Goal: Find contact information: Obtain details needed to contact an individual or organization

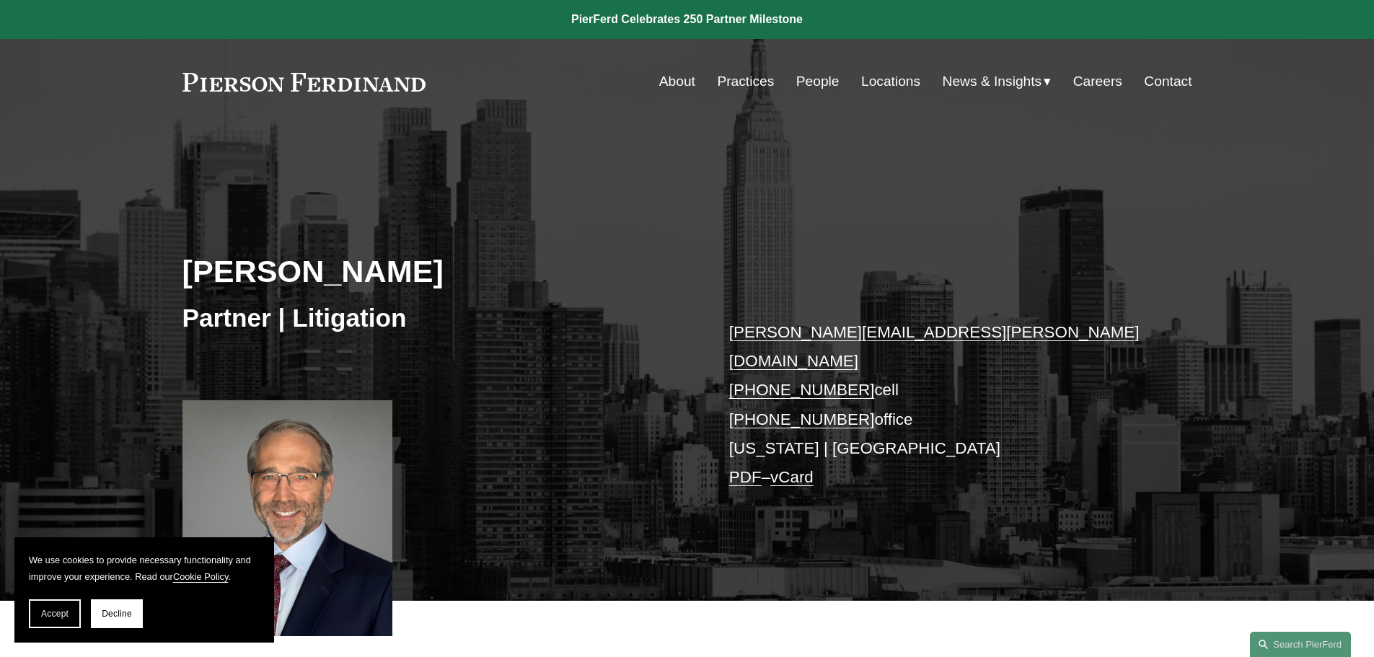
click at [705, 321] on div "Robert Lesko Partner | Litigation robert.lesko@pierferd.com +1.973.714.0340 cel…" at bounding box center [687, 383] width 1374 height 435
click at [707, 331] on div "Robert Lesko Partner | Litigation robert.lesko@pierferd.com +1.973.714.0340 cel…" at bounding box center [687, 383] width 1374 height 435
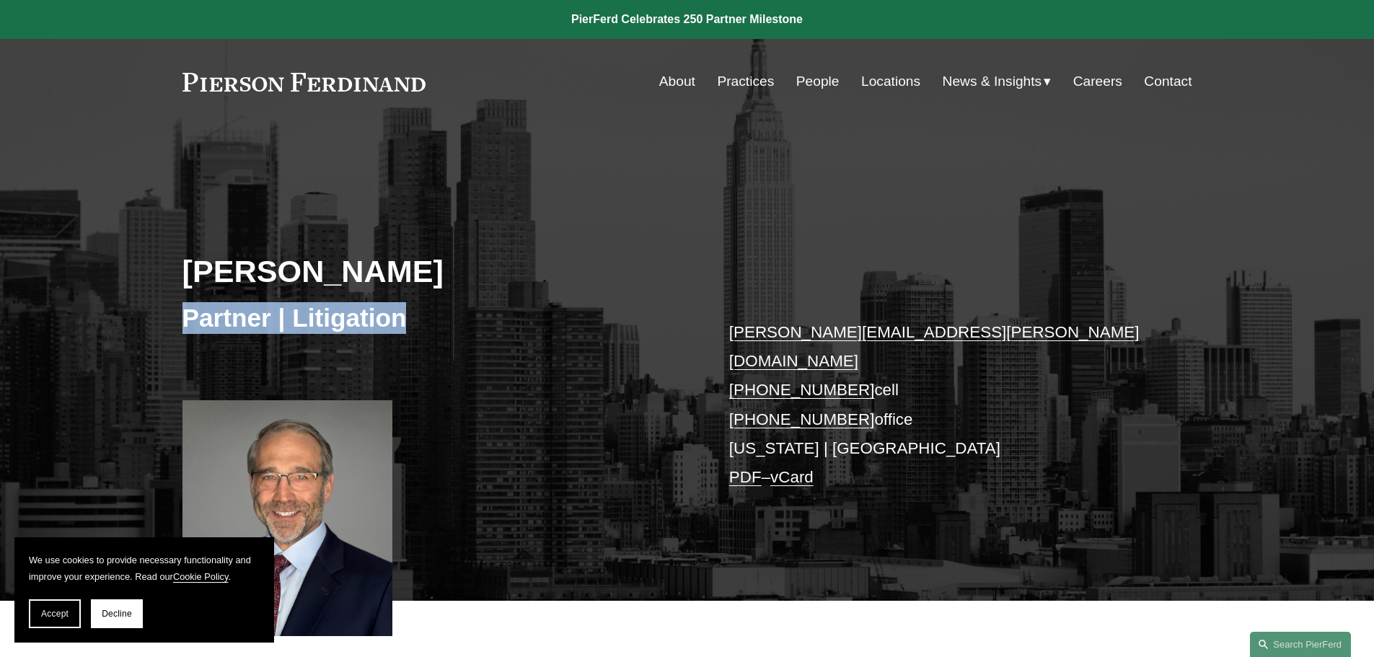
click at [707, 331] on div "Robert Lesko Partner | Litigation robert.lesko@pierferd.com +1.973.714.0340 cel…" at bounding box center [687, 383] width 1374 height 435
click at [1010, 337] on p "robert.lesko@pierferd.com +1.973.714.0340 cell +1.973.453.5872 office New York …" at bounding box center [939, 405] width 420 height 175
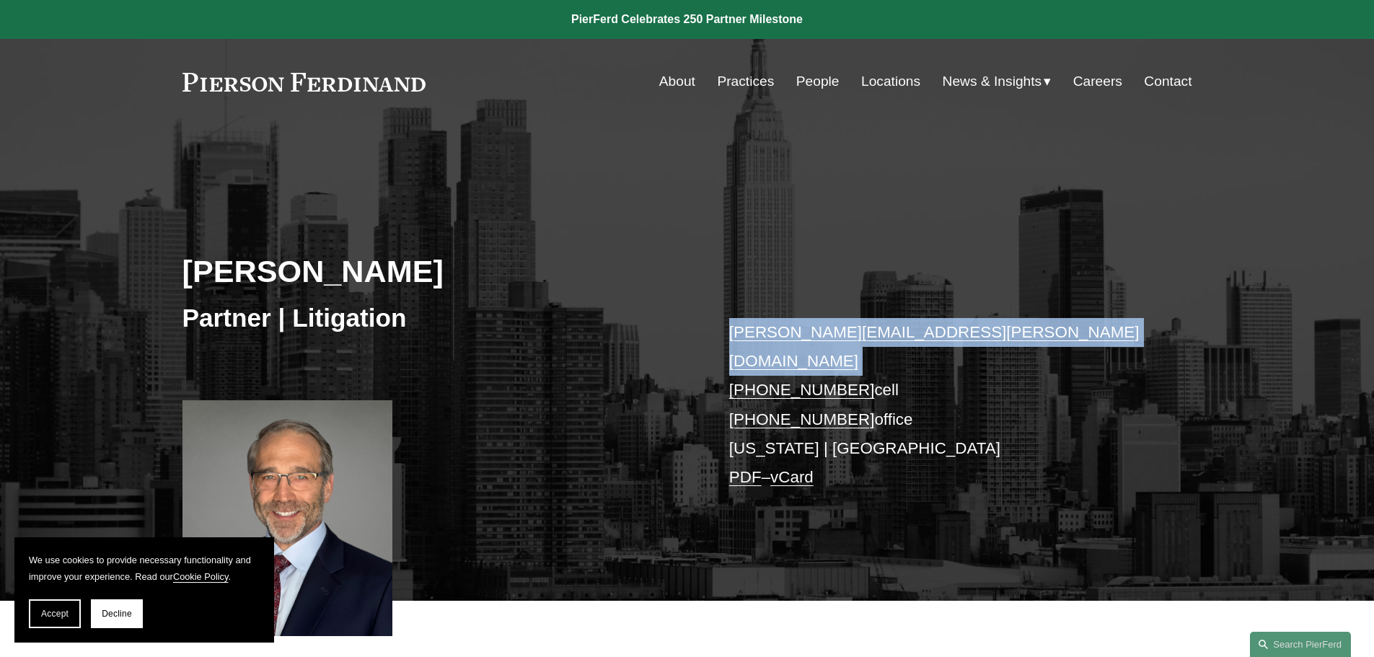
click at [1010, 337] on p "robert.lesko@pierferd.com +1.973.714.0340 cell +1.973.453.5872 office New York …" at bounding box center [939, 405] width 420 height 175
copy link "[PERSON_NAME][EMAIL_ADDRESS][PERSON_NAME][DOMAIN_NAME]"
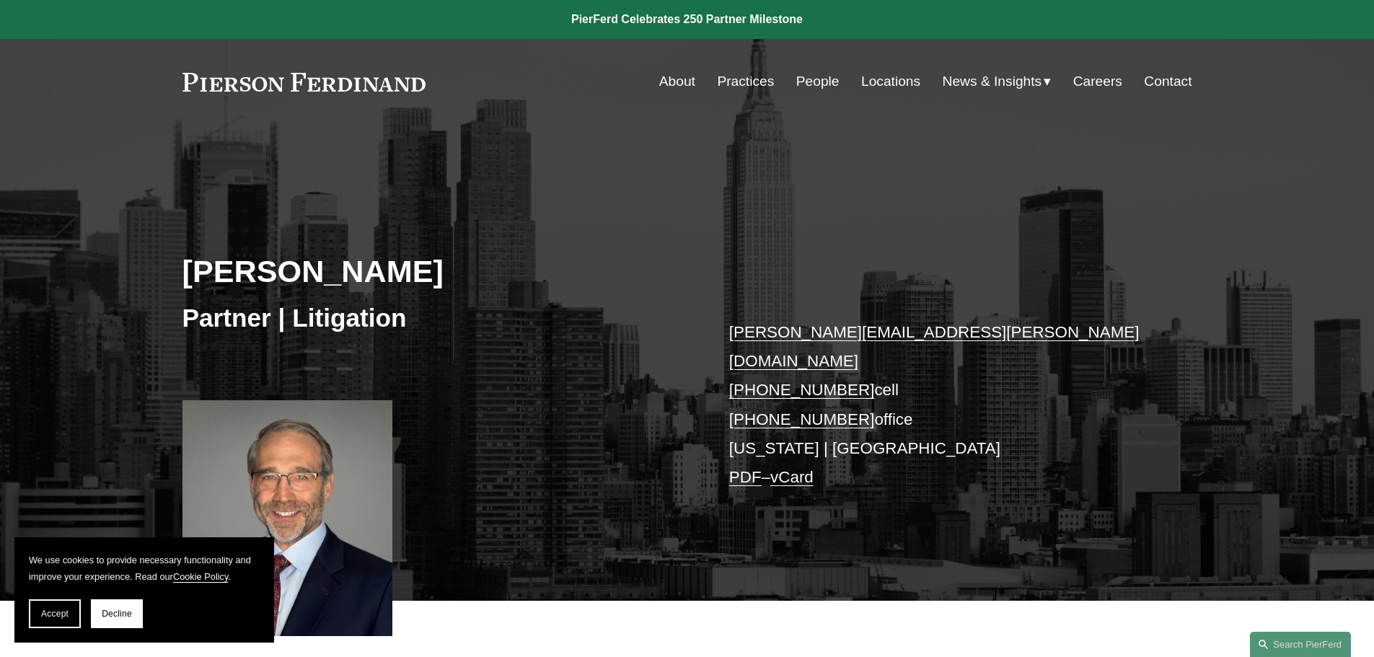
click at [687, 364] on div "Robert Lesko Partner | Litigation robert.lesko@pierferd.com +1.973.714.0340 cel…" at bounding box center [687, 383] width 1374 height 435
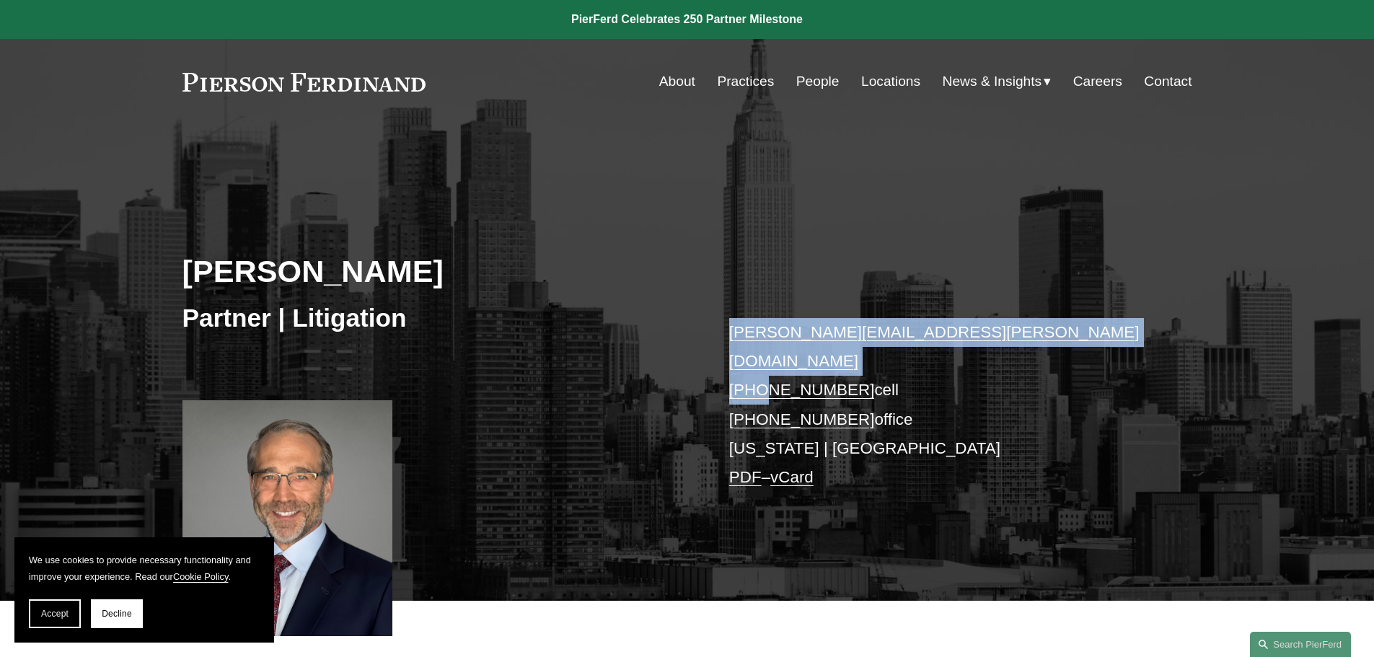
drag, startPoint x: 700, startPoint y: 363, endPoint x: 758, endPoint y: 366, distance: 57.7
click at [758, 366] on div "Robert Lesko Partner | Litigation robert.lesko@pierferd.com +1.973.714.0340 cel…" at bounding box center [687, 383] width 1374 height 435
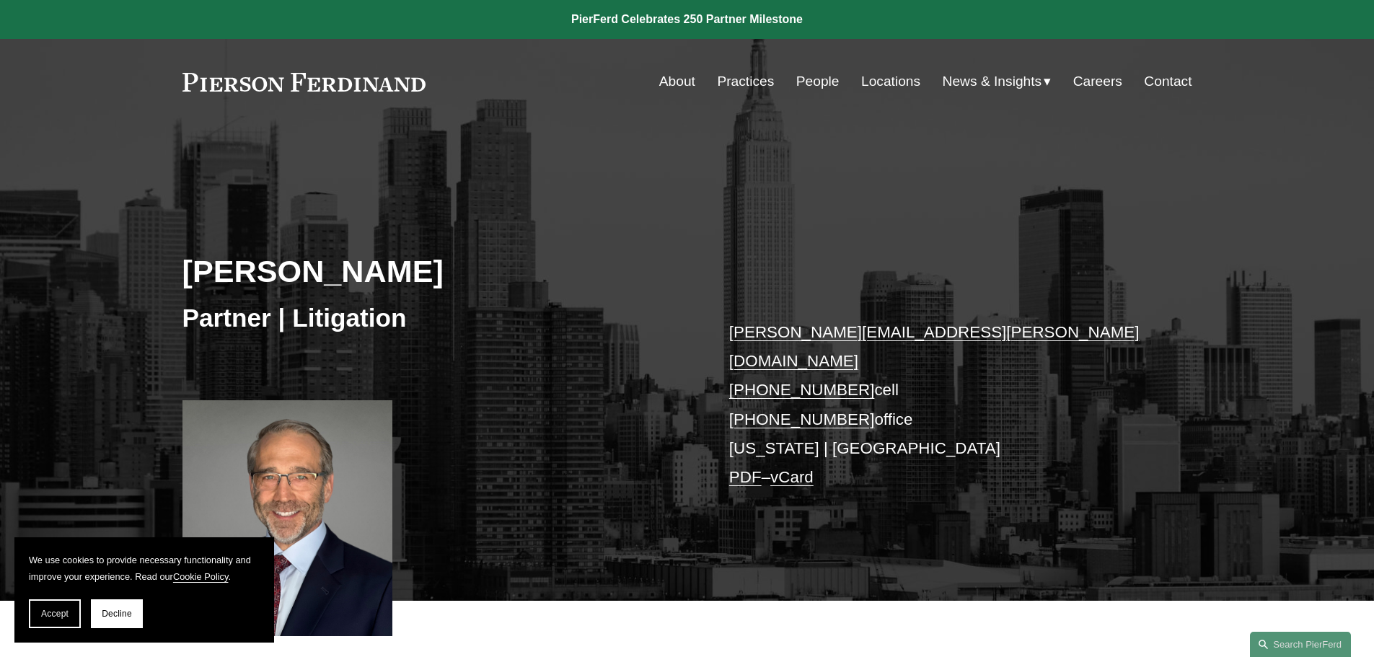
click at [903, 356] on p "robert.lesko@pierferd.com +1.973.714.0340 cell +1.973.453.5872 office New York …" at bounding box center [939, 405] width 420 height 175
drag, startPoint x: 893, startPoint y: 361, endPoint x: 849, endPoint y: 363, distance: 44.8
click at [849, 363] on p "robert.lesko@pierferd.com +1.973.714.0340 cell +1.973.453.5872 office New York …" at bounding box center [939, 405] width 420 height 175
click at [853, 361] on p "robert.lesko@pierferd.com +1.973.714.0340 cell +1.973.453.5872 office New York …" at bounding box center [939, 405] width 420 height 175
click at [850, 361] on p "robert.lesko@pierferd.com +1.973.714.0340 cell +1.973.453.5872 office New York …" at bounding box center [939, 405] width 420 height 175
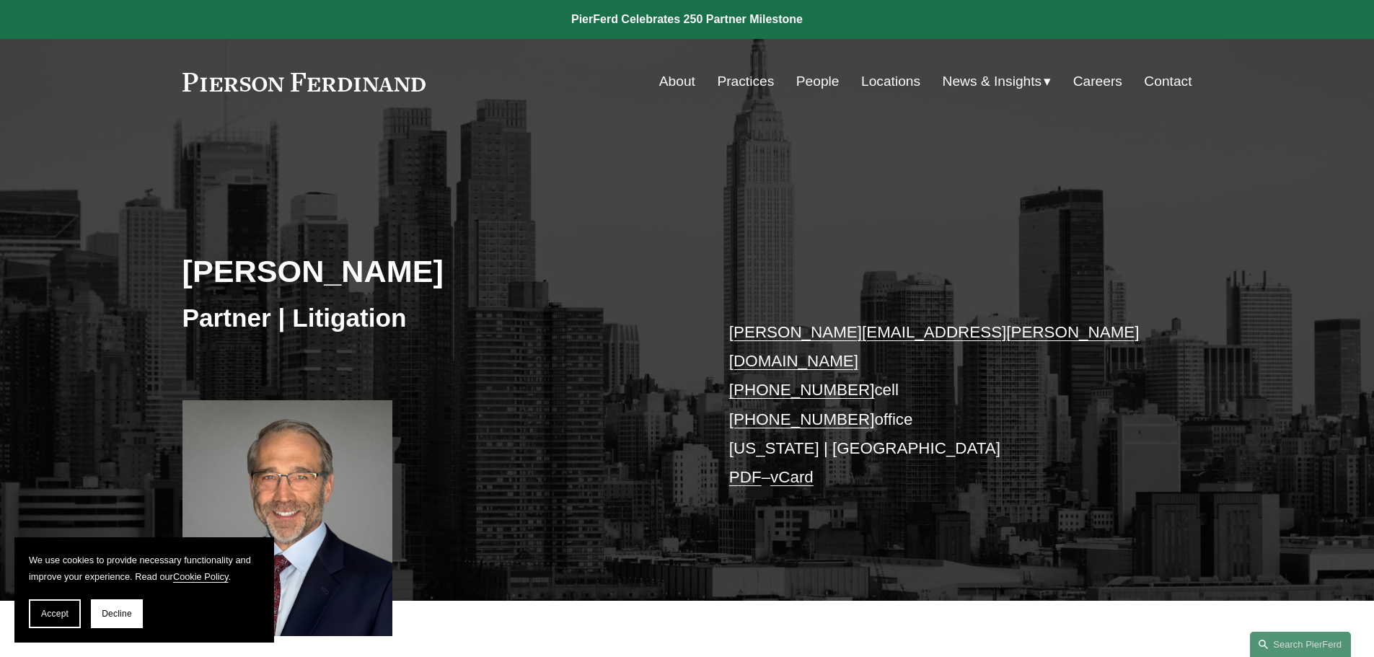
click at [850, 381] on link "[PHONE_NUMBER]" at bounding box center [802, 390] width 146 height 18
click at [884, 368] on p "robert.lesko@pierferd.com +1.973.714.0340 cell +1.973.453.5872 office New York …" at bounding box center [939, 405] width 420 height 175
copy p "[PHONE_NUMBER]"
drag, startPoint x: 854, startPoint y: 361, endPoint x: 733, endPoint y: 362, distance: 121.1
click at [733, 362] on p "robert.lesko@pierferd.com +1.973.714.0340 cell +1.973.453.5872 office New York …" at bounding box center [939, 405] width 420 height 175
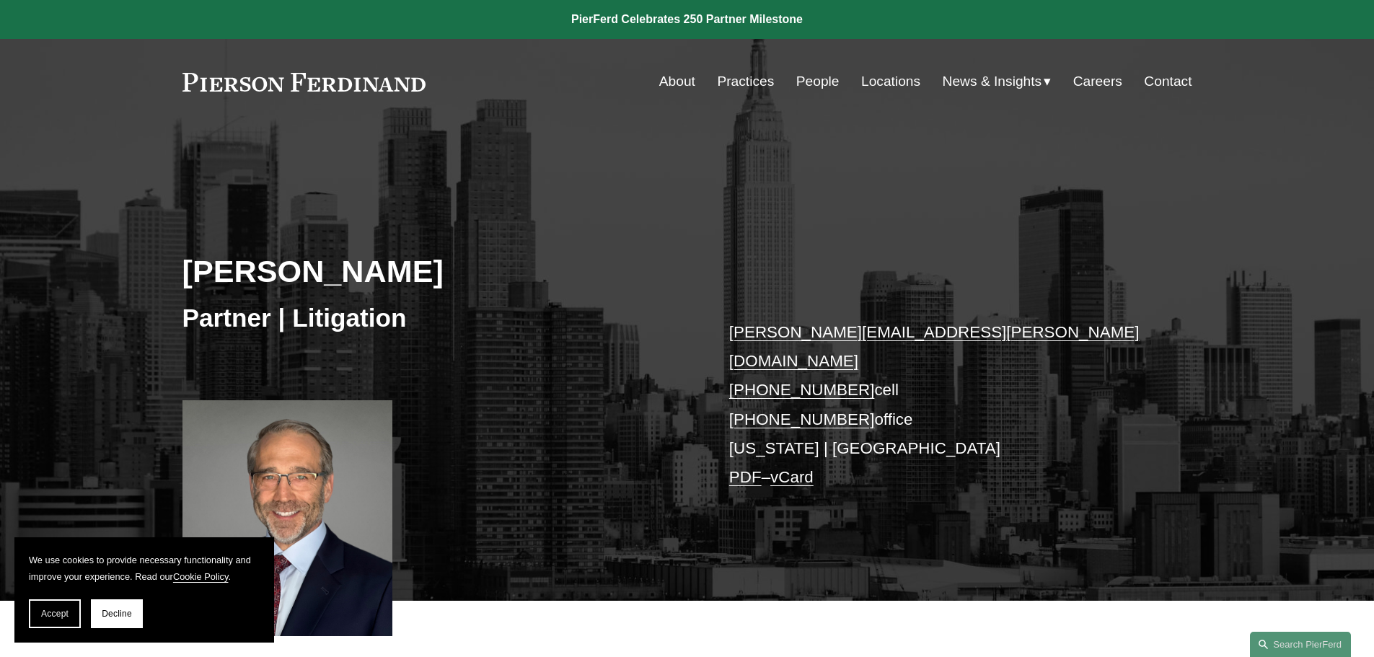
click at [772, 416] on p "robert.lesko@pierferd.com +1.973.714.0340 cell +1.973.453.5872 office New York …" at bounding box center [939, 405] width 420 height 175
click at [1165, 76] on link "Contact" at bounding box center [1168, 81] width 48 height 27
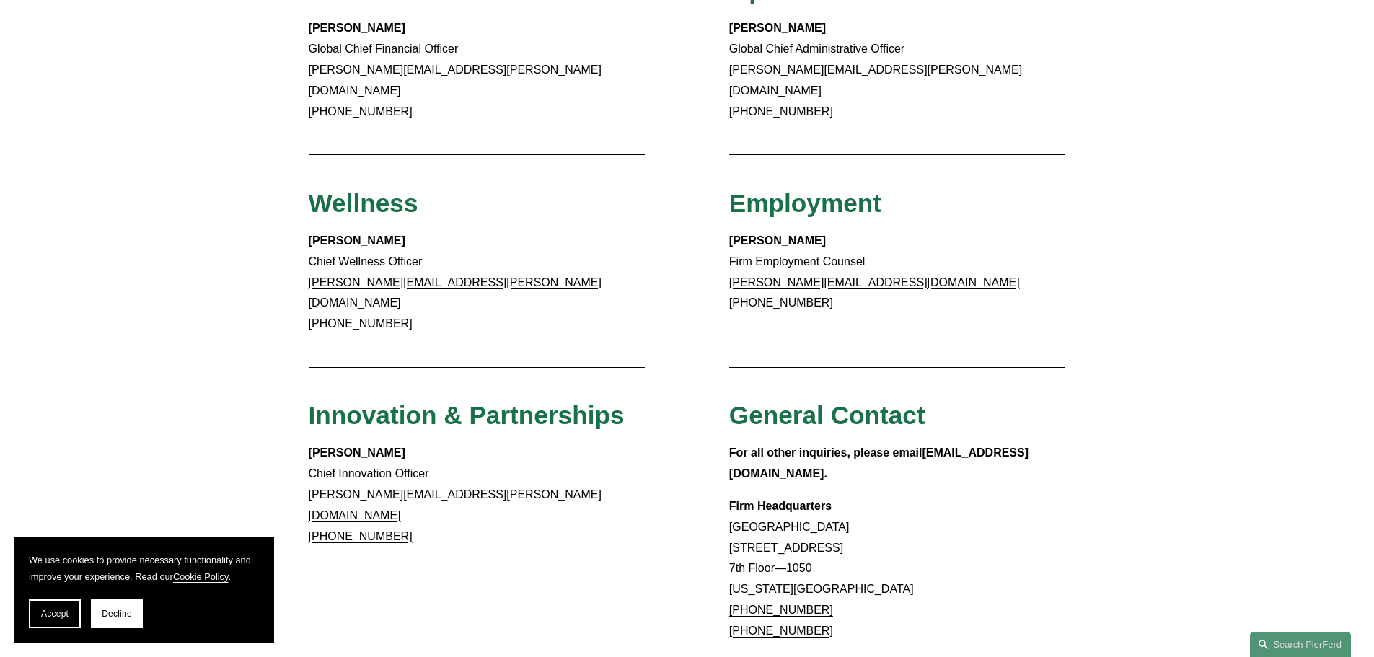
scroll to position [1298, 0]
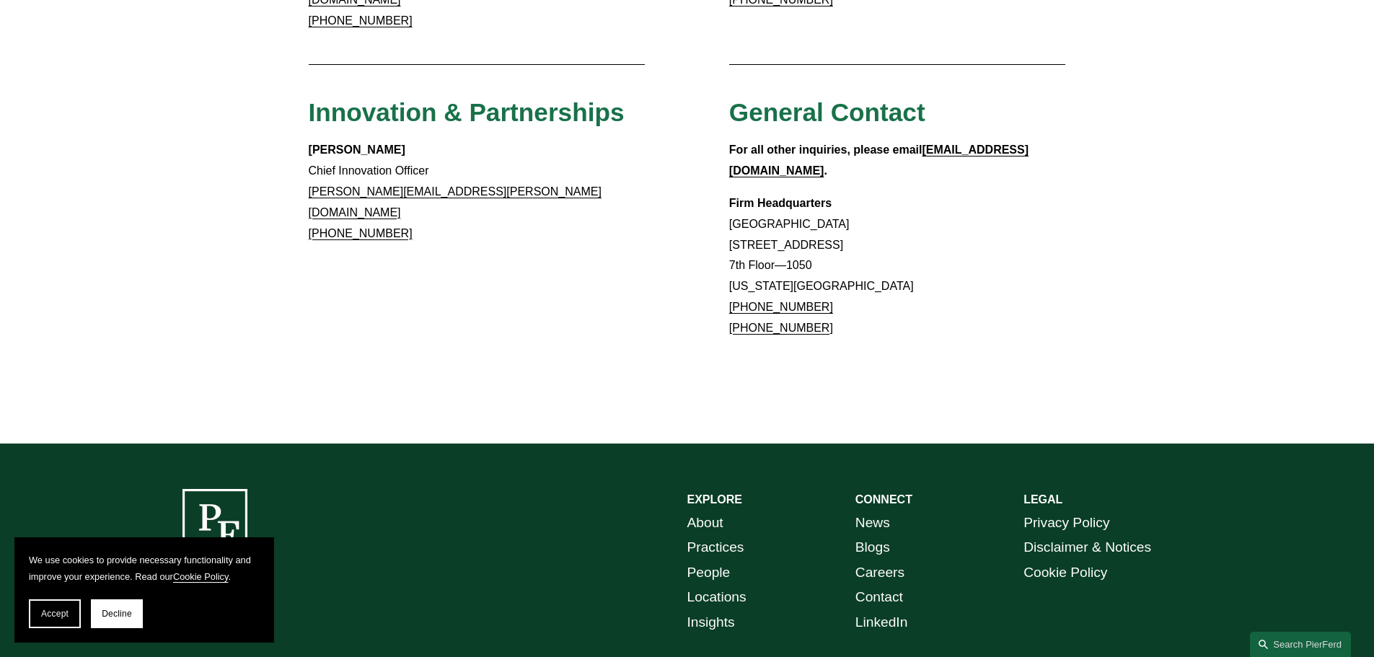
click at [729, 193] on p "Firm Headquarters [GEOGRAPHIC_DATA] [STREET_ADDRESS][US_STATE] [PHONE_NUMBER] […" at bounding box center [897, 266] width 337 height 146
copy p "[STREET_ADDRESS]"
drag, startPoint x: 531, startPoint y: 286, endPoint x: 517, endPoint y: 276, distance: 17.6
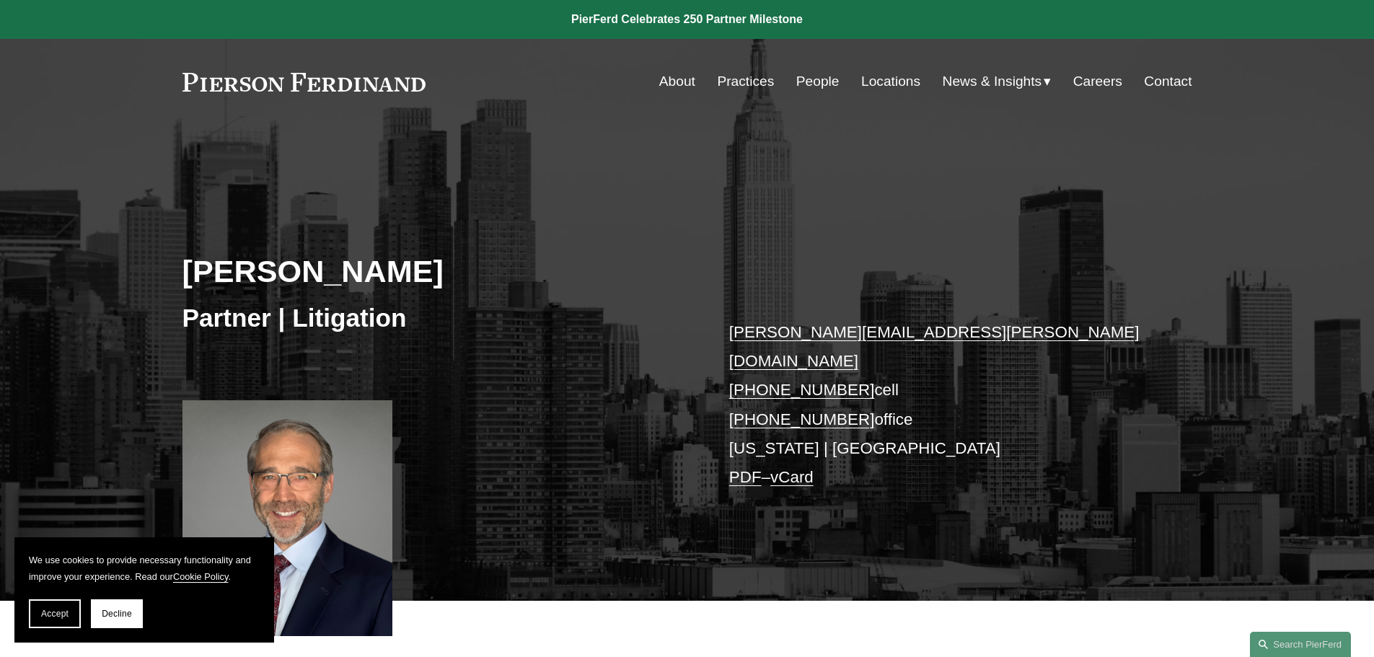
click at [203, 316] on h3 "Partner | Litigation" at bounding box center [434, 318] width 505 height 32
copy h3 "Partner"
click at [614, 337] on div "Partner | Litigation" at bounding box center [434, 317] width 505 height 43
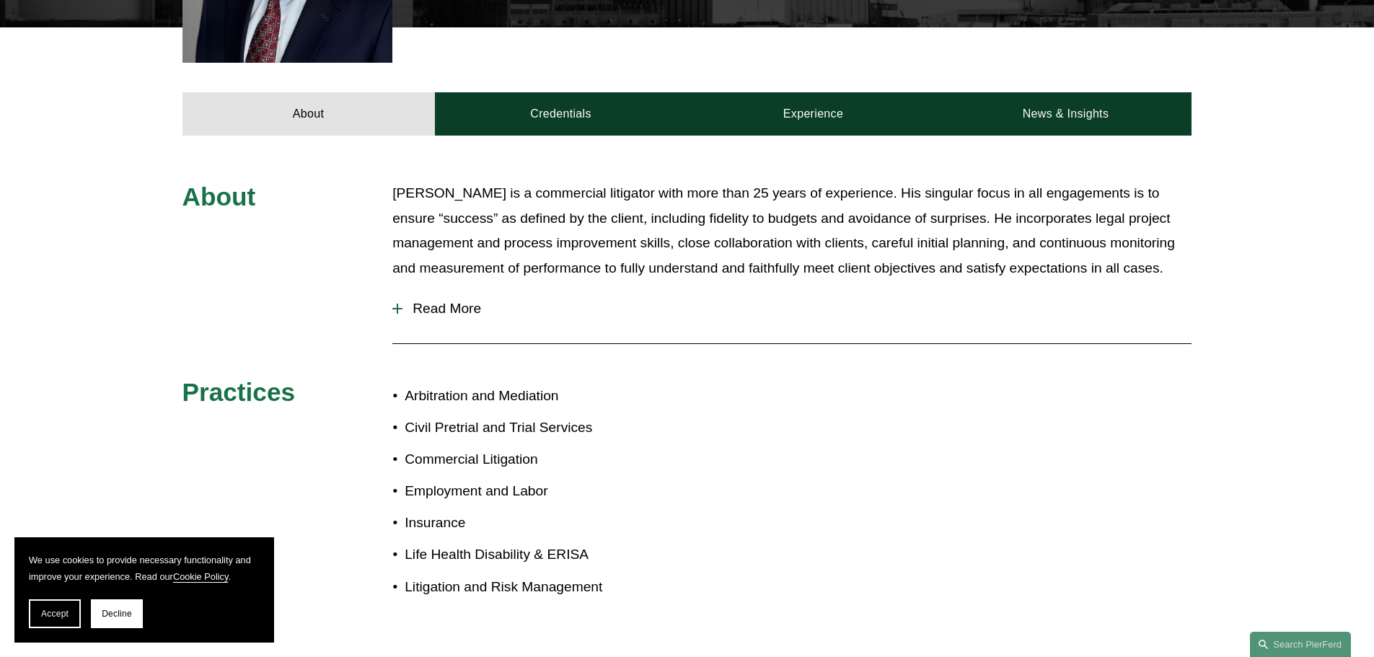
scroll to position [577, 0]
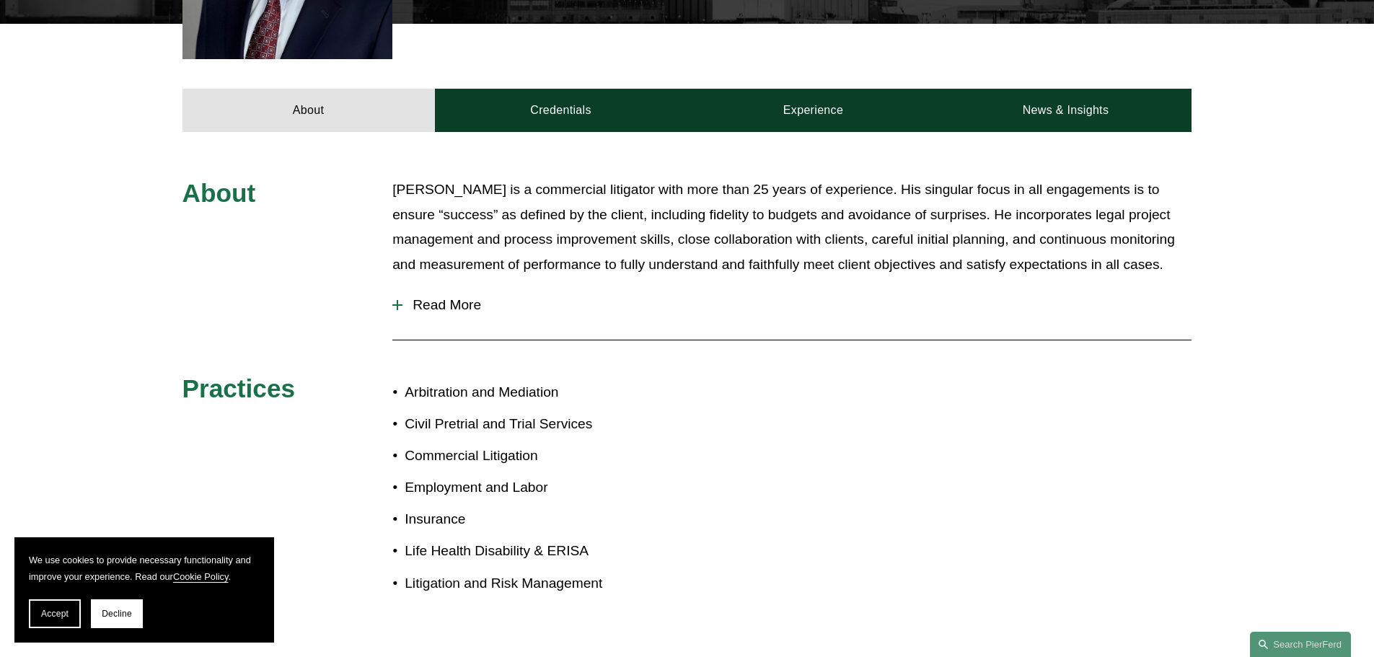
click at [141, 617] on button "Decline" at bounding box center [117, 613] width 52 height 29
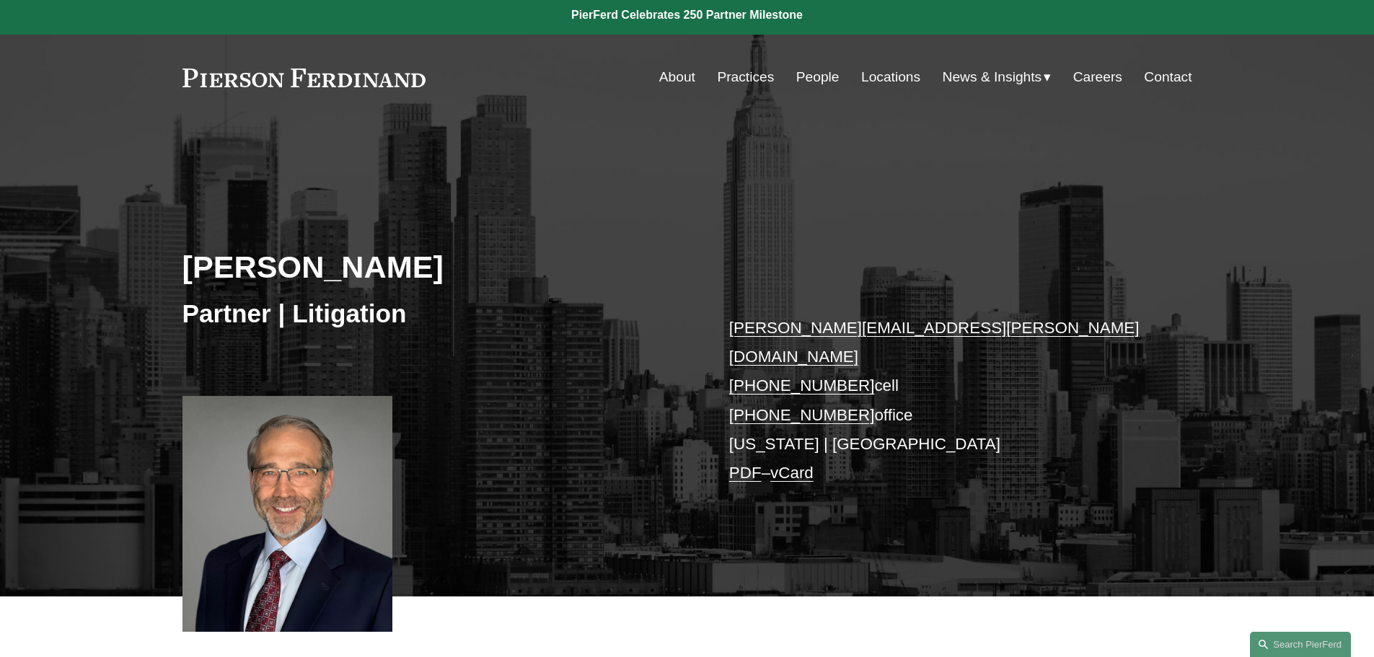
scroll to position [0, 0]
